Goal: Navigation & Orientation: Understand site structure

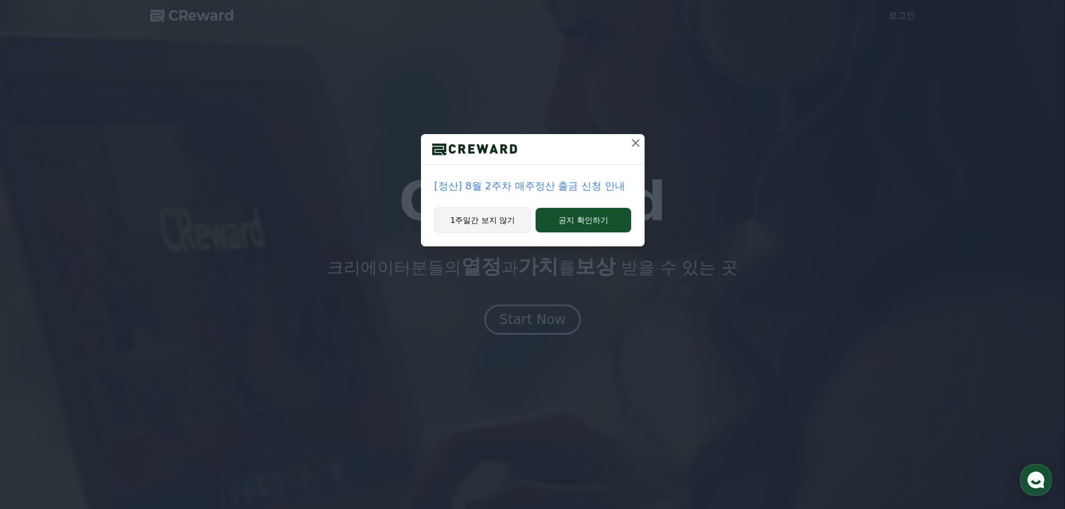
click at [507, 218] on button "1주일간 보지 않기" at bounding box center [482, 220] width 97 height 26
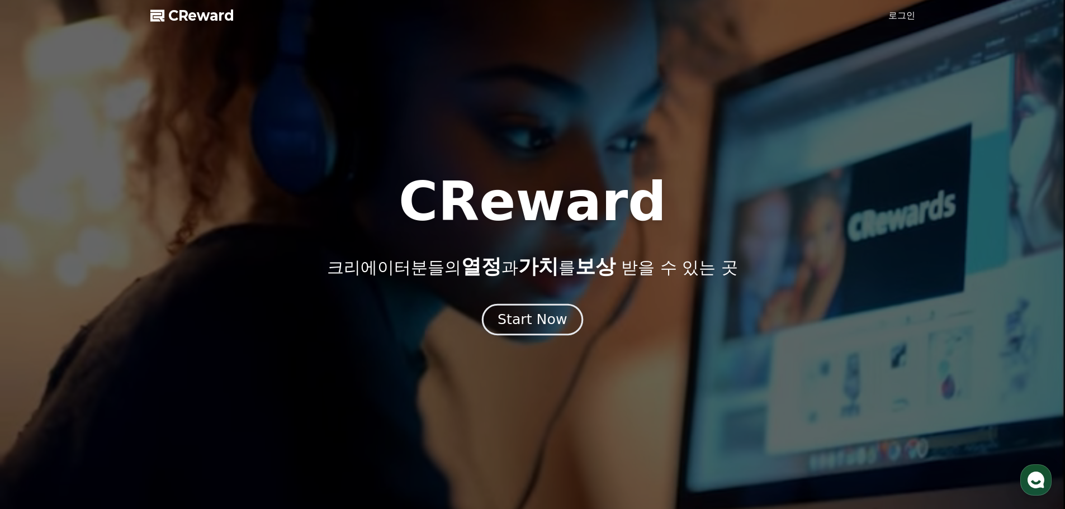
click at [538, 316] on div "Start Now" at bounding box center [532, 319] width 69 height 19
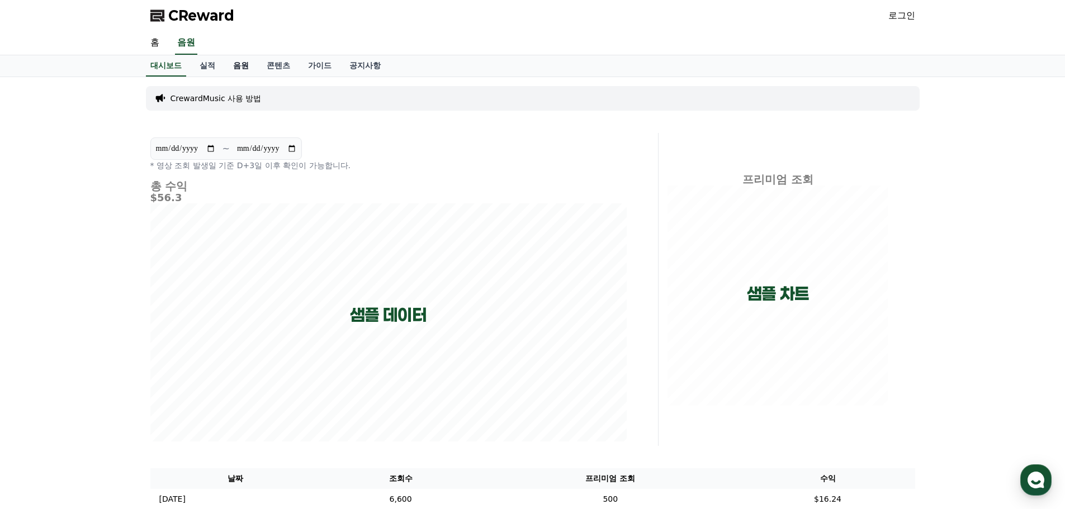
click at [241, 63] on link "음원" at bounding box center [241, 65] width 34 height 21
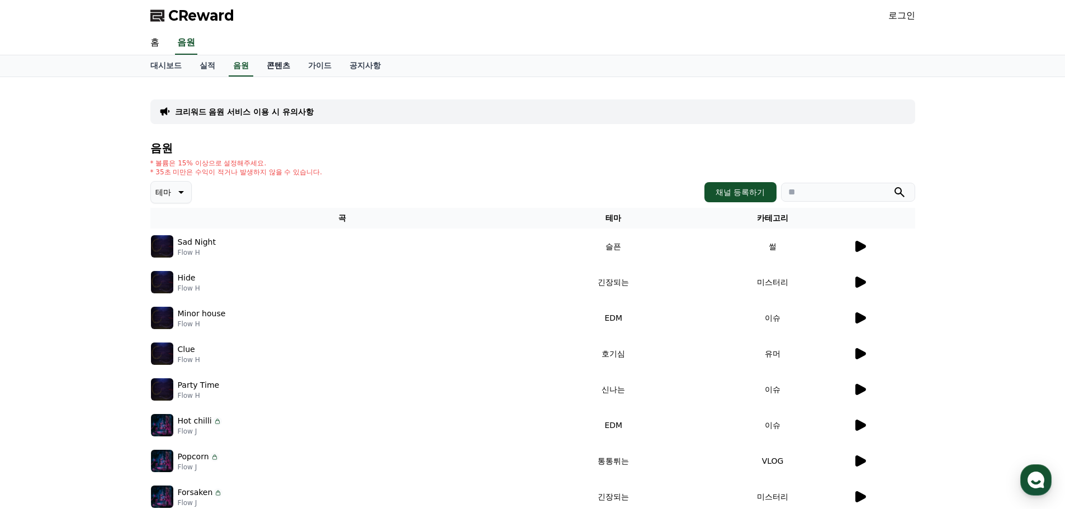
click at [282, 65] on link "콘텐츠" at bounding box center [278, 65] width 41 height 21
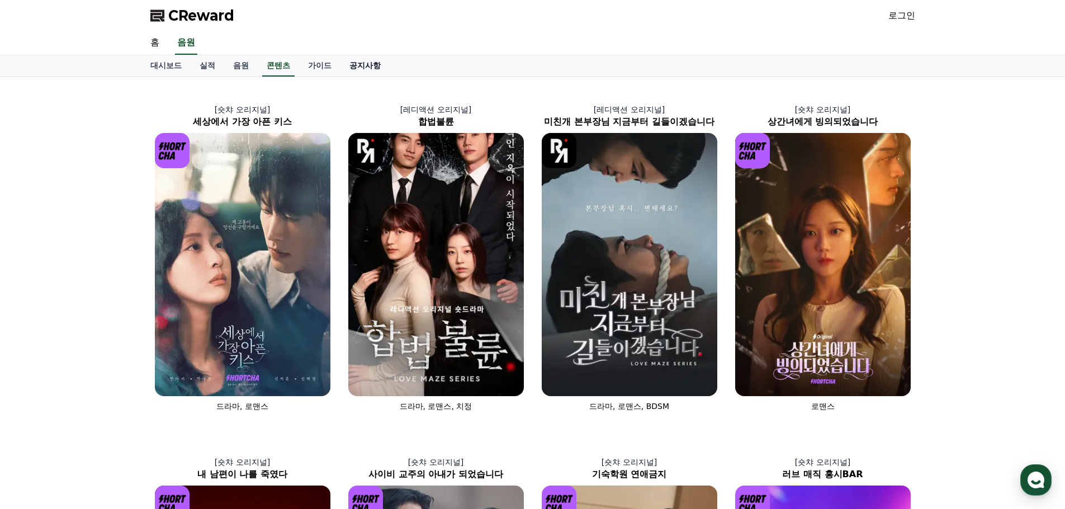
click at [365, 62] on link "공지사항" at bounding box center [365, 65] width 49 height 21
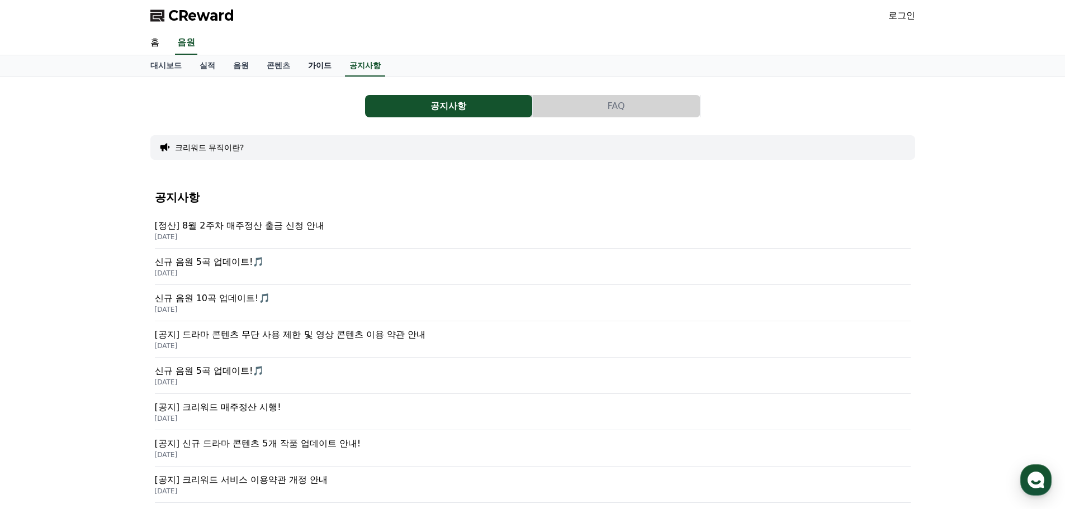
click at [315, 69] on link "가이드" at bounding box center [319, 65] width 41 height 21
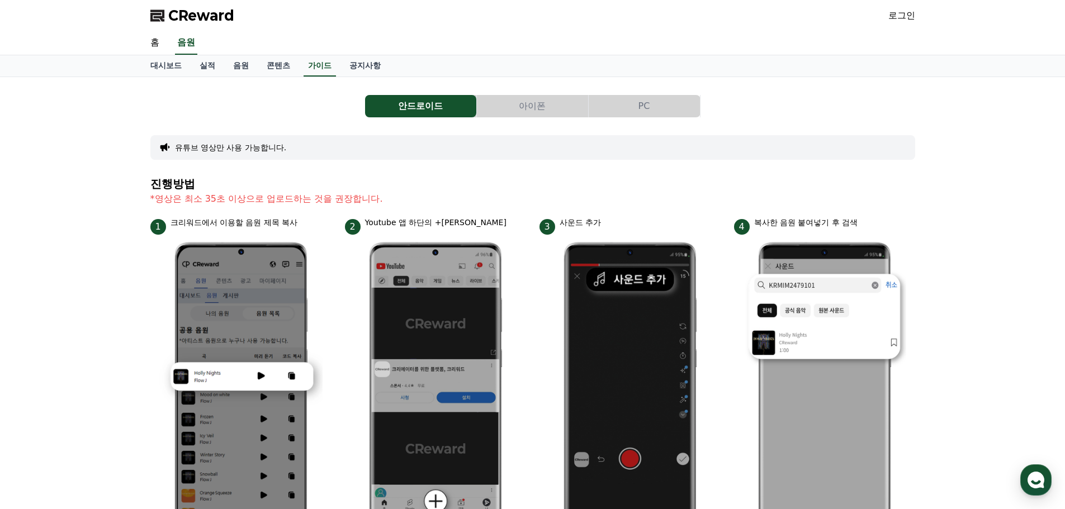
click at [193, 20] on span "CReward" at bounding box center [201, 16] width 66 height 18
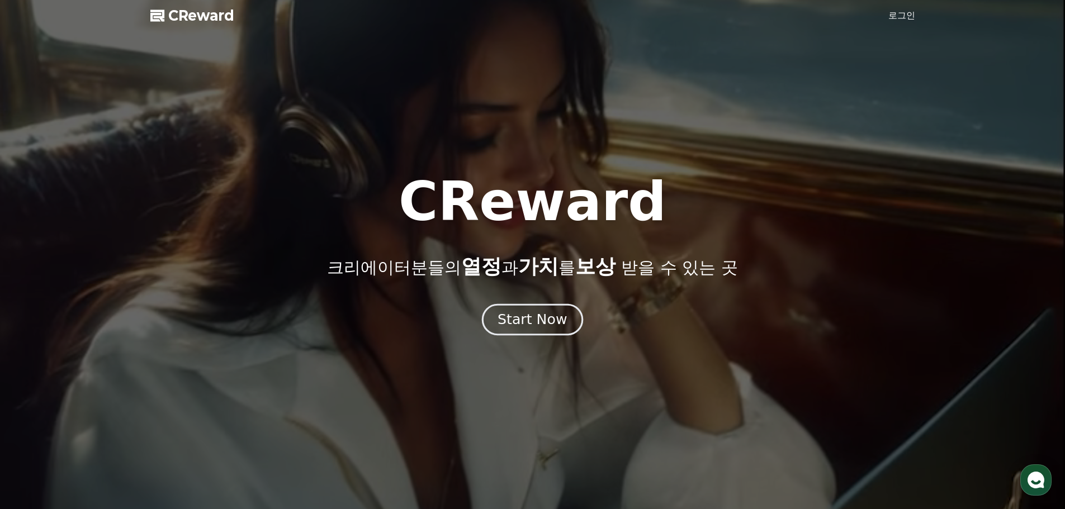
click at [529, 318] on div "Start Now" at bounding box center [532, 319] width 69 height 19
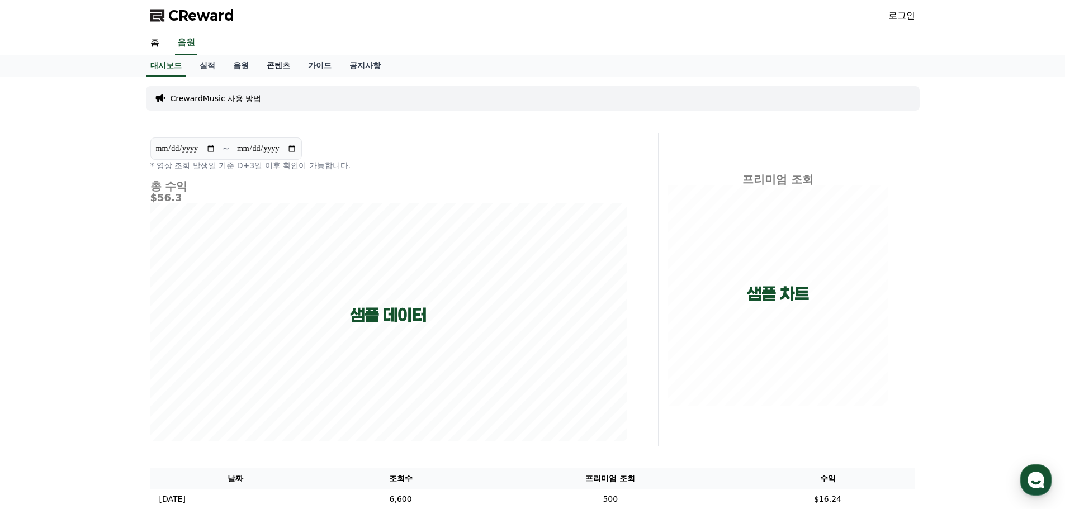
click at [283, 64] on link "콘텐츠" at bounding box center [278, 65] width 41 height 21
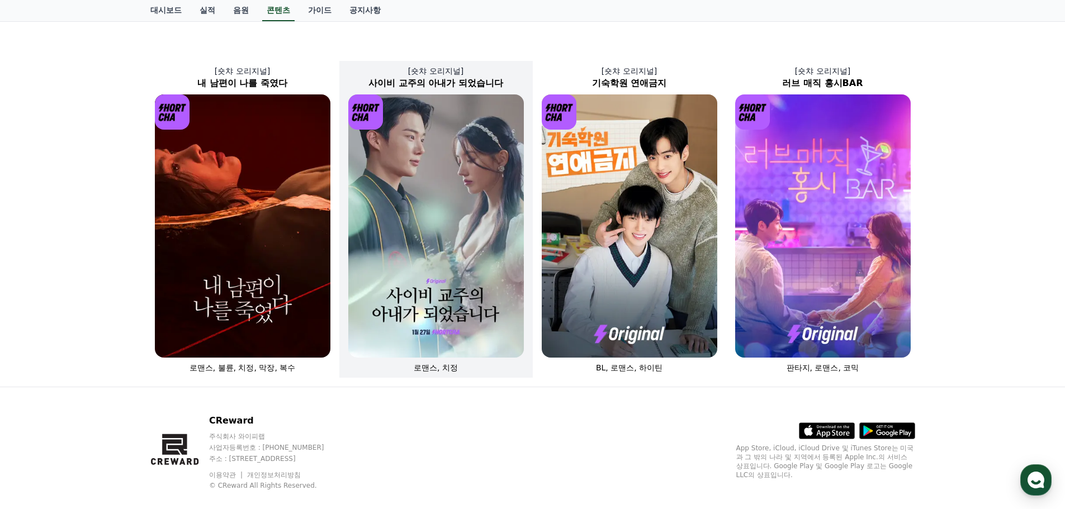
scroll to position [408, 0]
